Goal: Check status

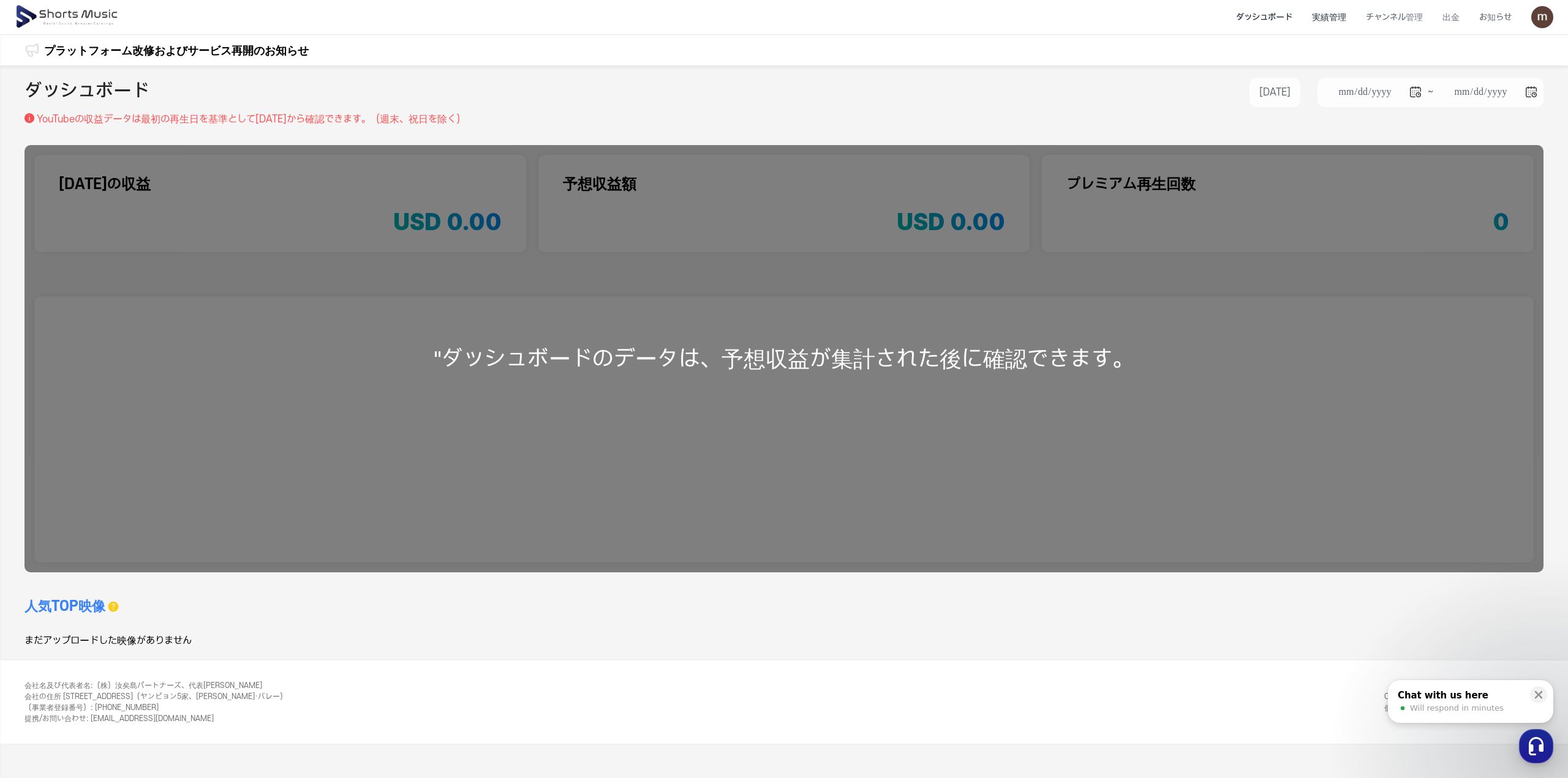
click at [1349, 23] on li "実績管理" at bounding box center [1329, 17] width 54 height 32
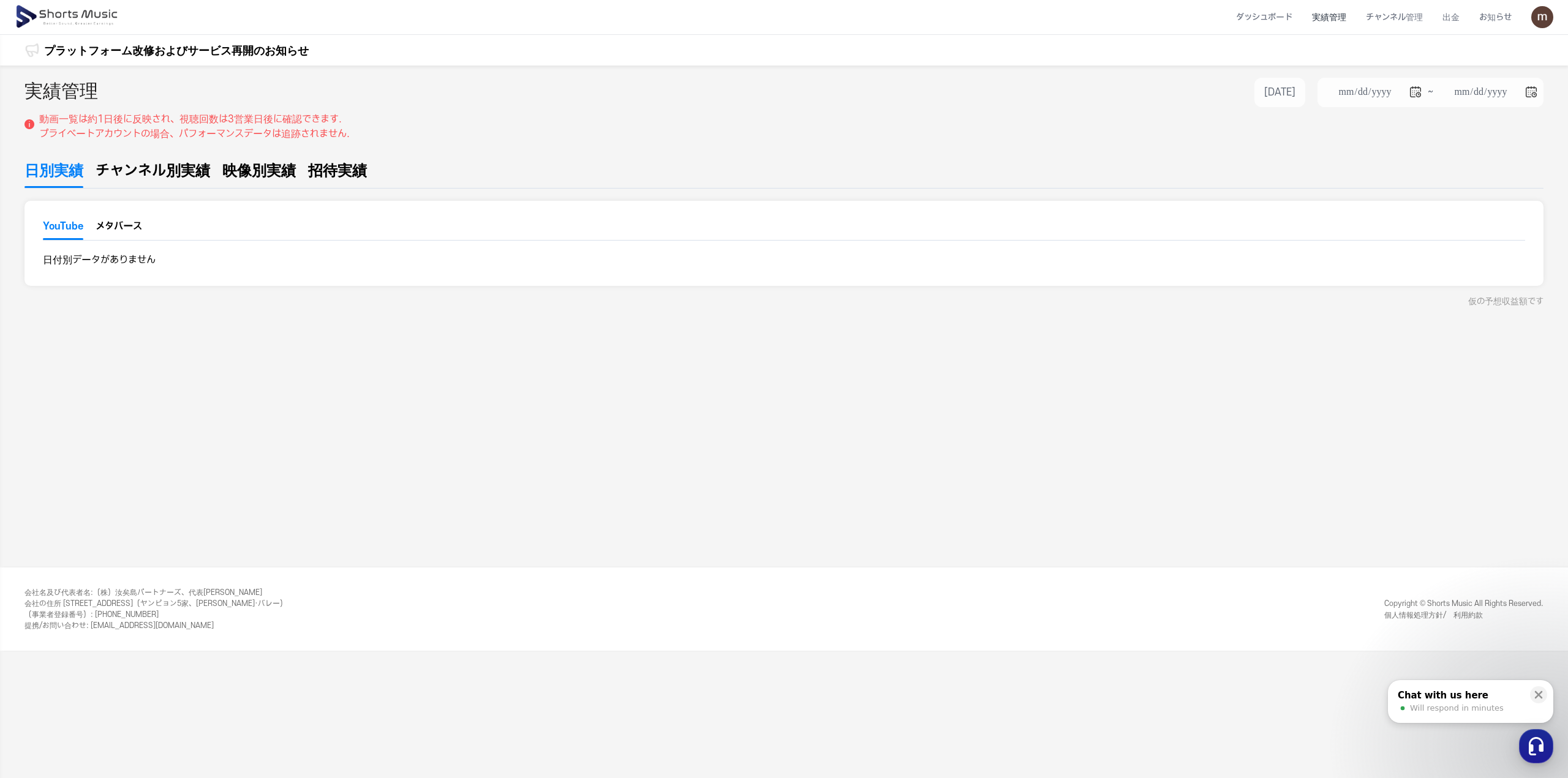
click at [203, 162] on span "チャンネル別実績" at bounding box center [153, 171] width 115 height 22
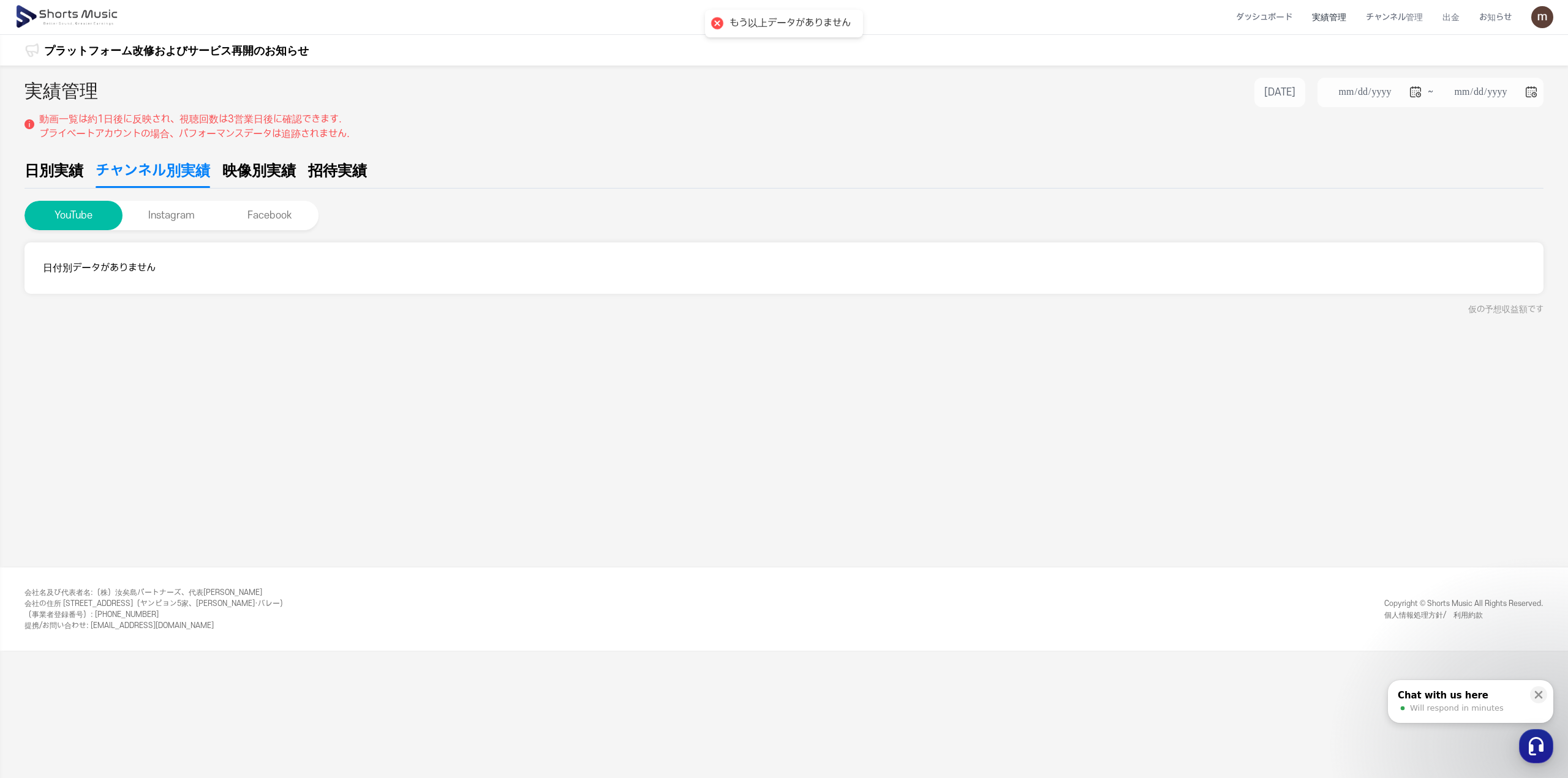
click at [719, 28] on div at bounding box center [718, 24] width 17 height 17
